Goal: Find specific page/section: Find specific page/section

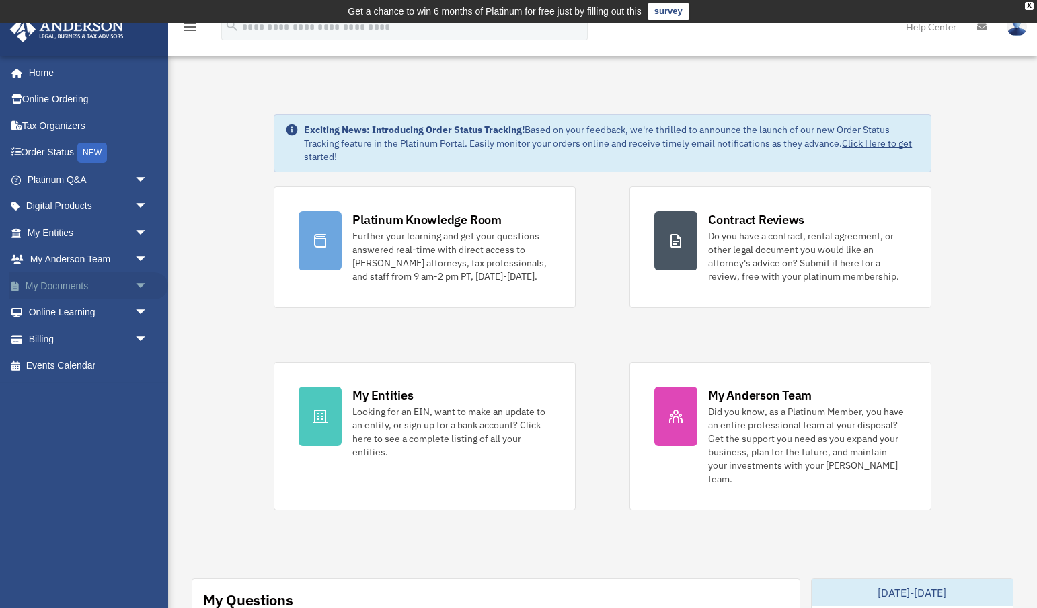
click at [134, 285] on span "arrow_drop_down" at bounding box center [147, 286] width 27 height 28
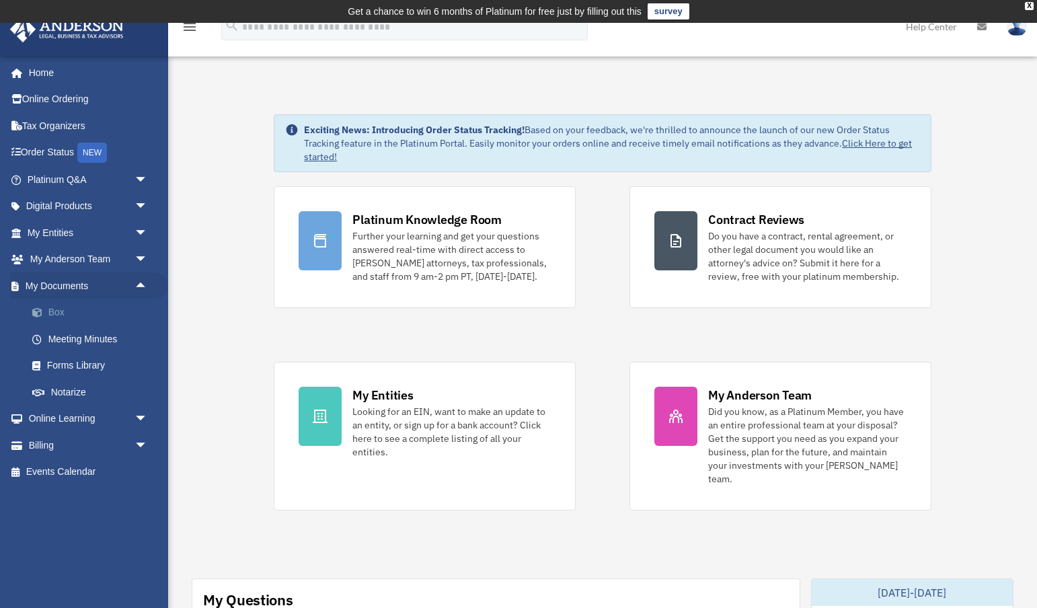
click at [55, 309] on link "Box" at bounding box center [93, 312] width 149 height 27
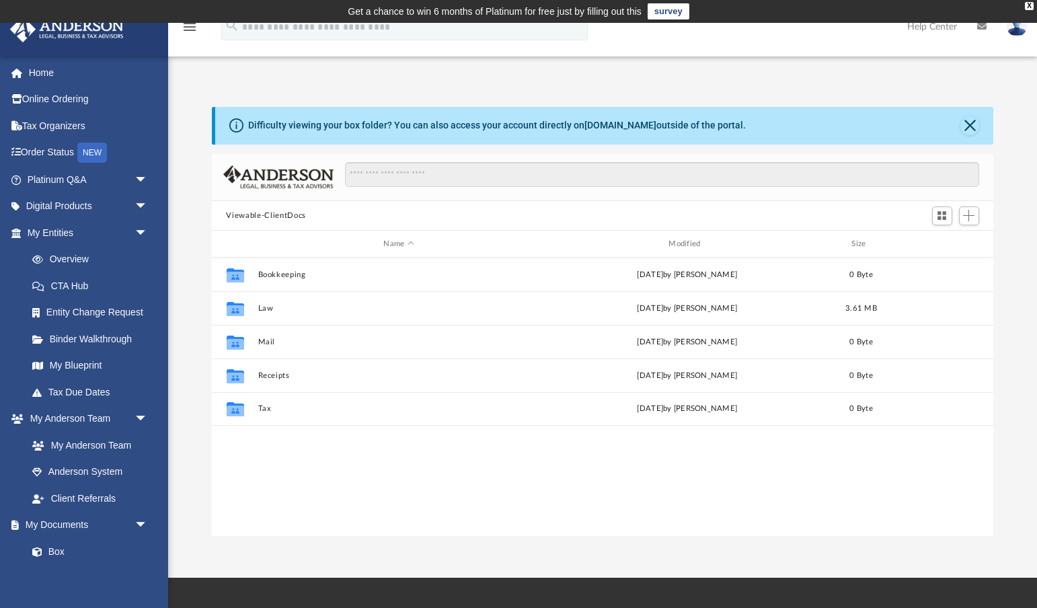
scroll to position [306, 782]
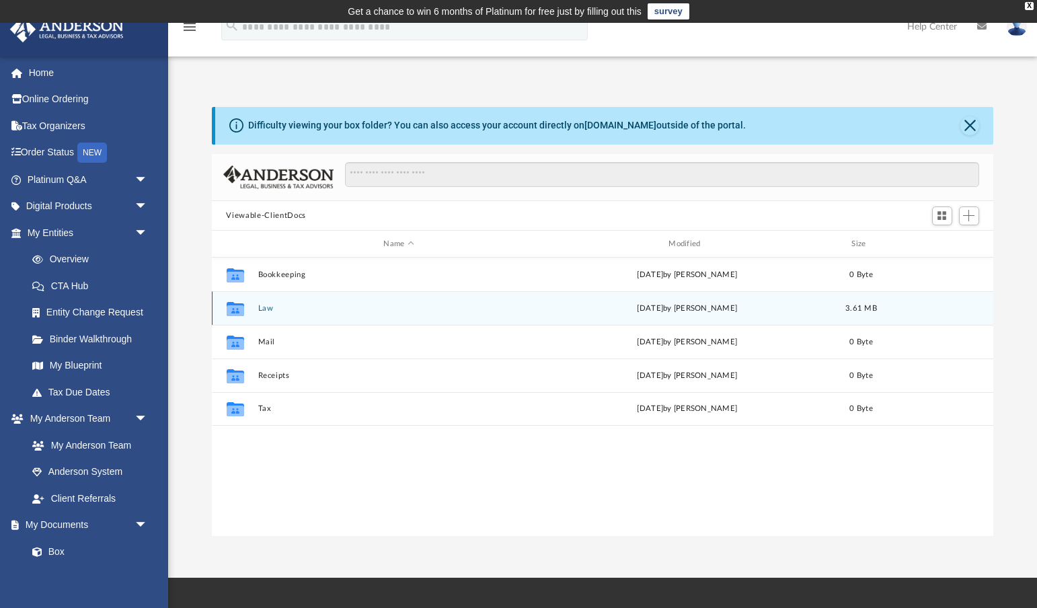
click at [268, 307] on button "Law" at bounding box center [398, 308] width 282 height 9
click at [268, 307] on button "Royal One Holdings LLC" at bounding box center [398, 308] width 282 height 9
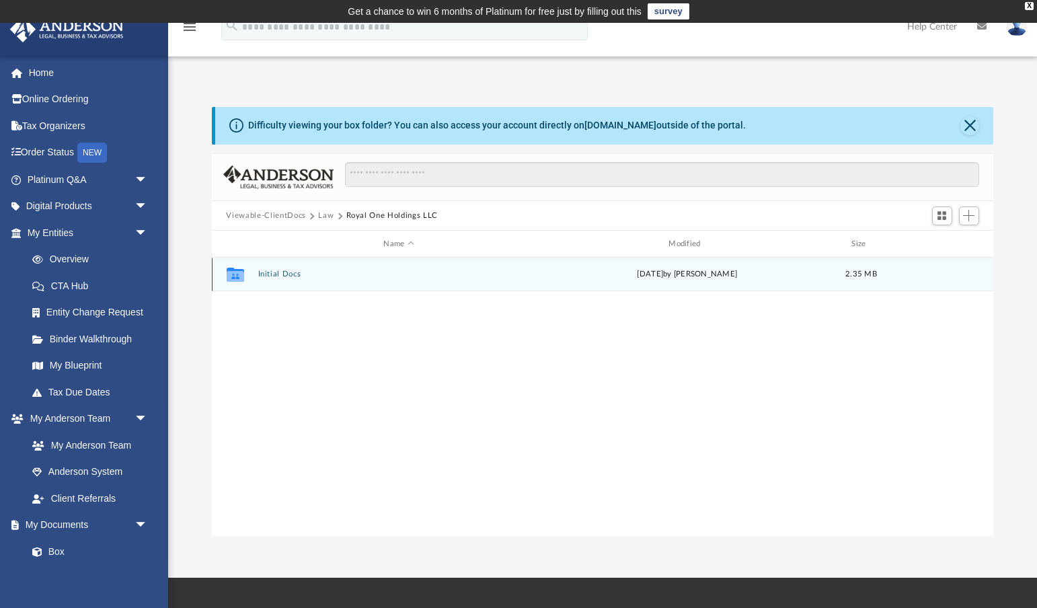
click at [284, 280] on div "Collaborated Folder Initial Docs [DATE] by [PERSON_NAME] 2.35 MB" at bounding box center [603, 274] width 782 height 34
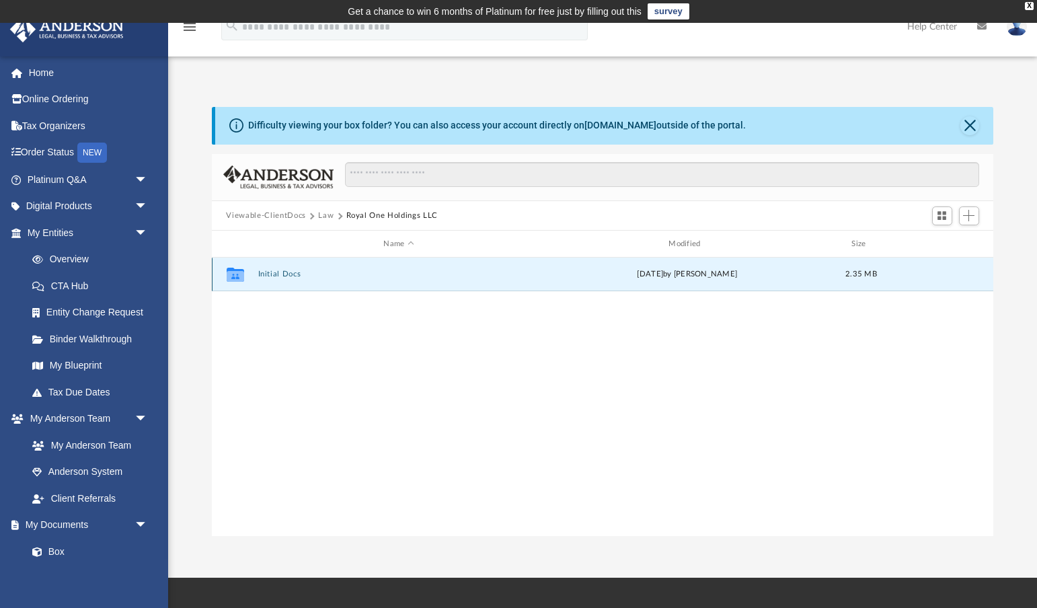
click at [281, 273] on button "Initial Docs" at bounding box center [398, 274] width 282 height 9
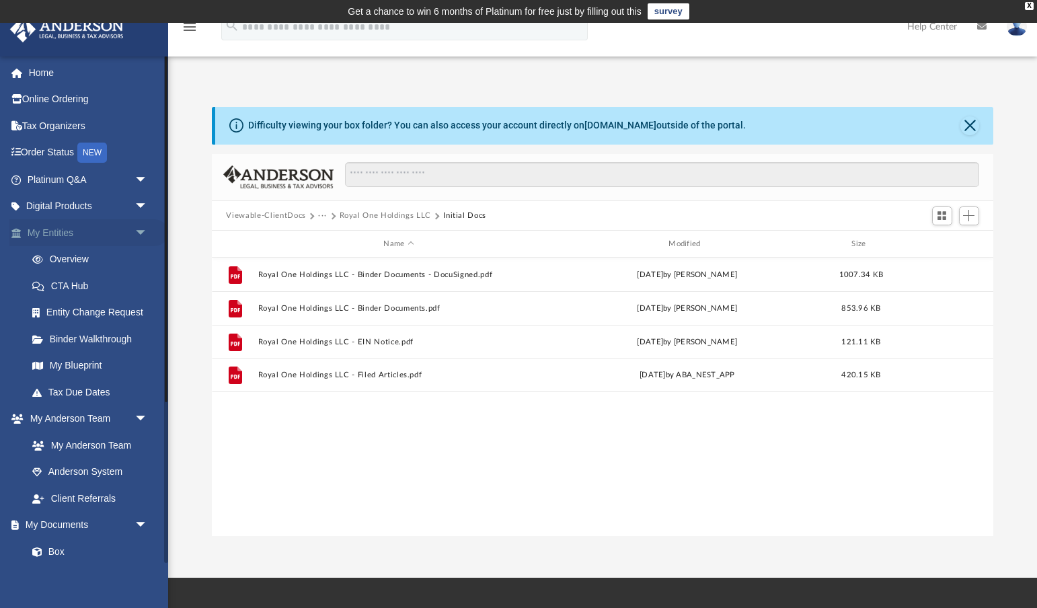
click at [142, 227] on span "arrow_drop_down" at bounding box center [147, 233] width 27 height 28
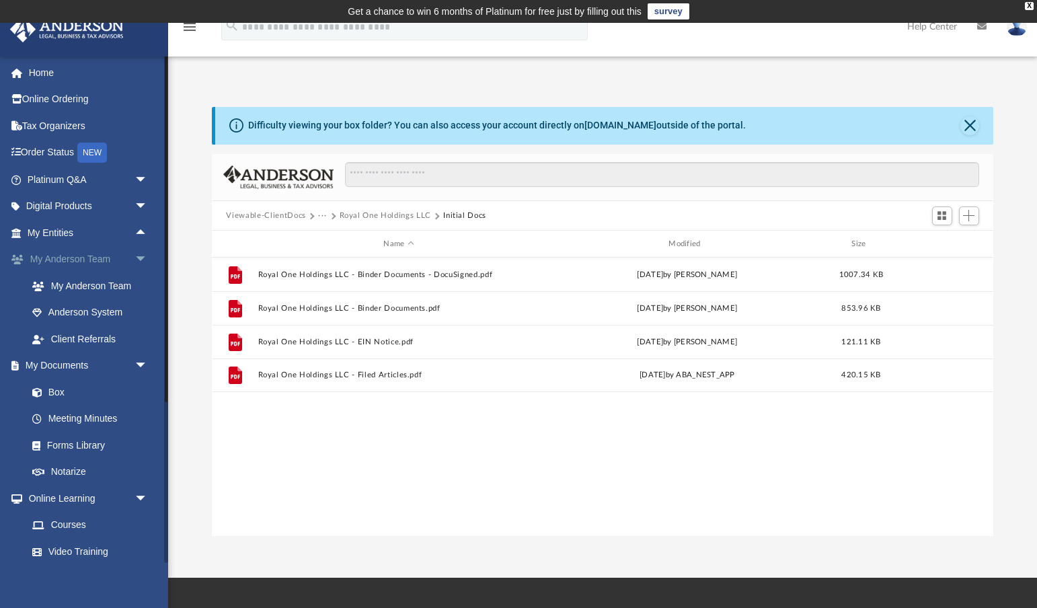
click at [137, 257] on span "arrow_drop_down" at bounding box center [147, 260] width 27 height 28
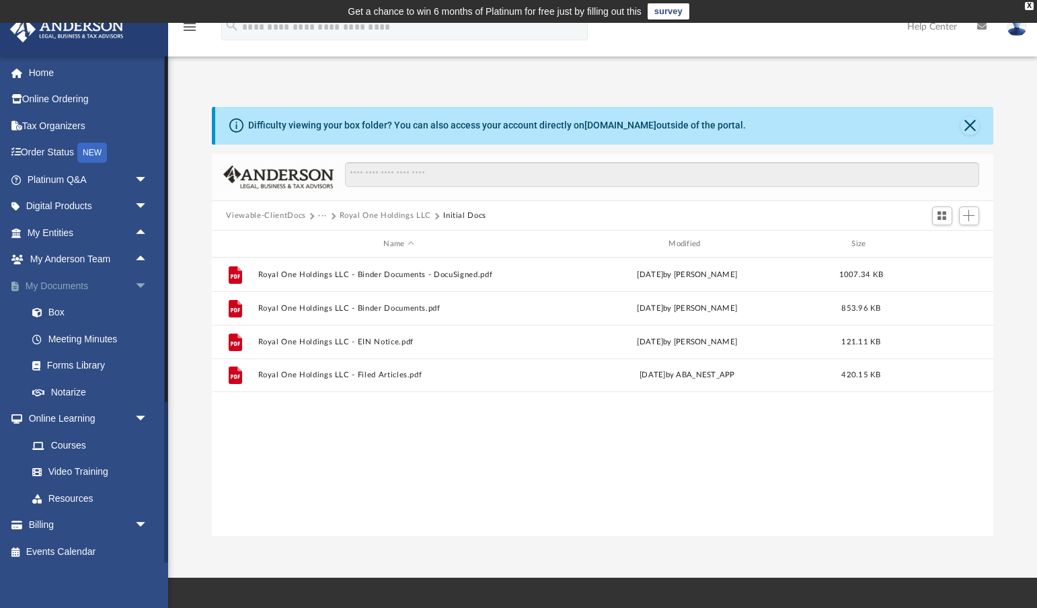
click at [140, 279] on span "arrow_drop_down" at bounding box center [147, 286] width 27 height 28
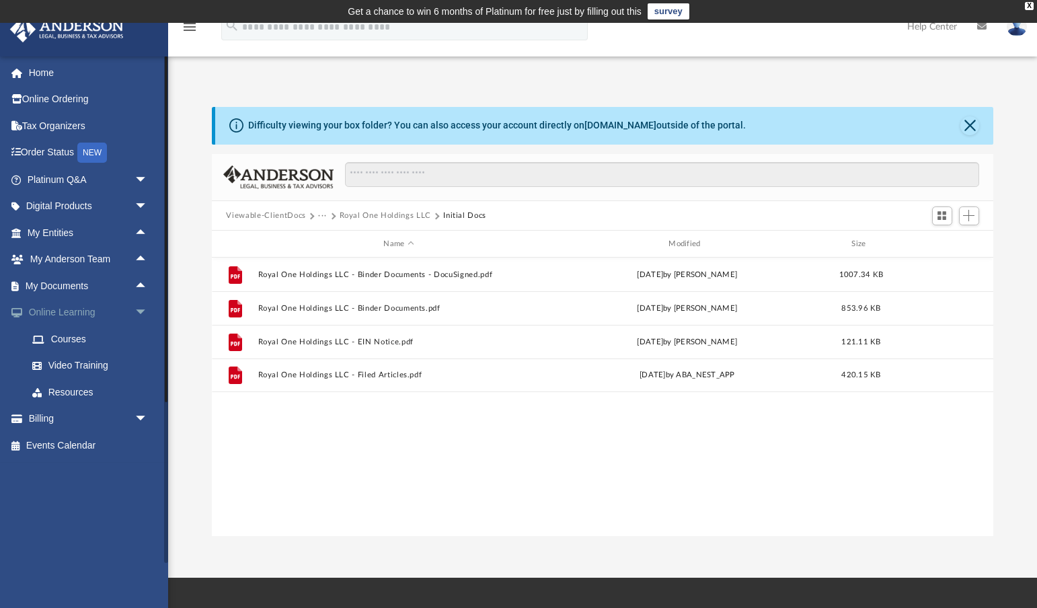
click at [142, 313] on span "arrow_drop_down" at bounding box center [147, 313] width 27 height 28
